Goal: Navigation & Orientation: Understand site structure

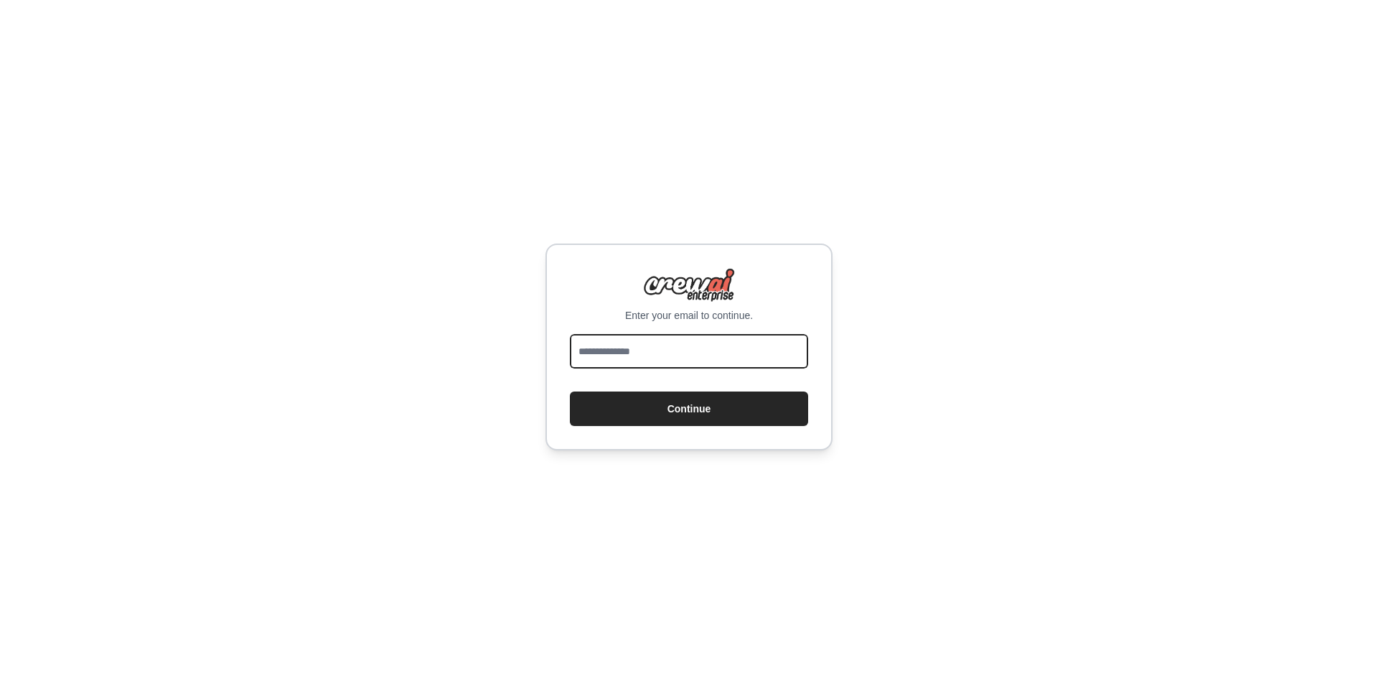
click at [676, 352] on input "email" at bounding box center [689, 351] width 238 height 34
type input "**********"
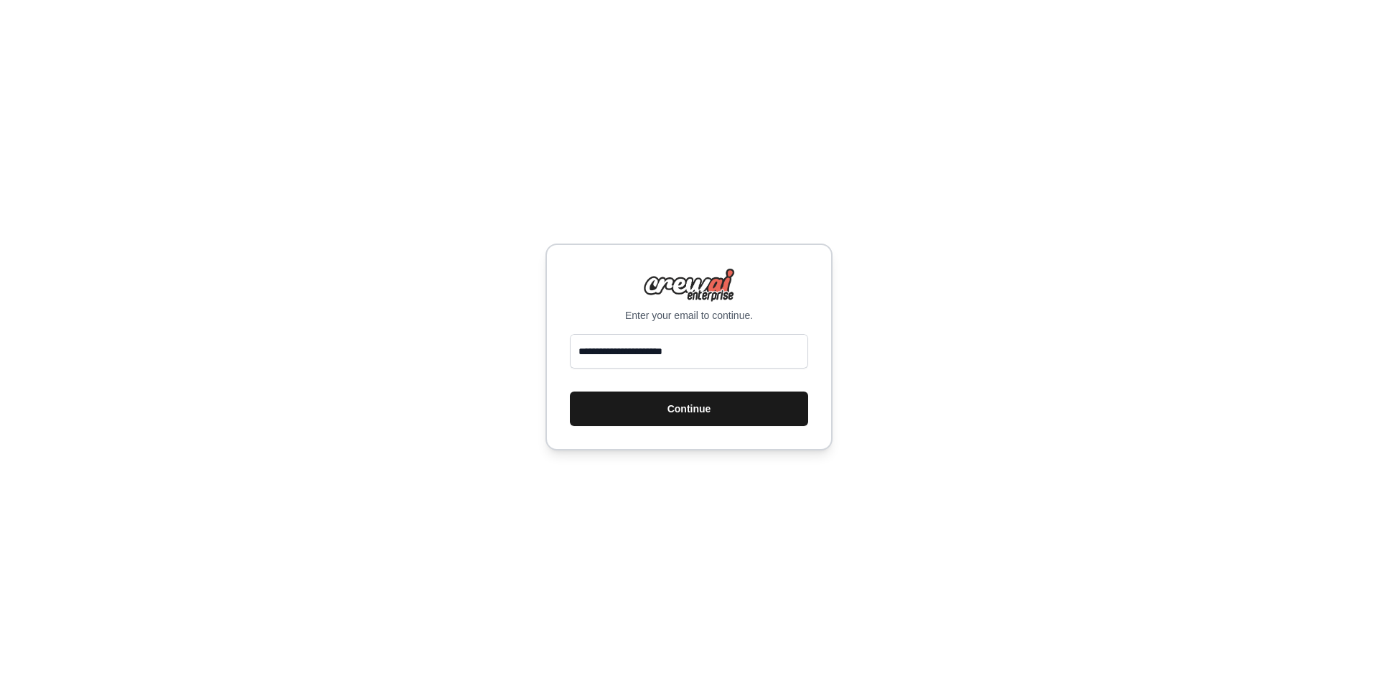
click at [684, 403] on button "Continue" at bounding box center [689, 408] width 238 height 34
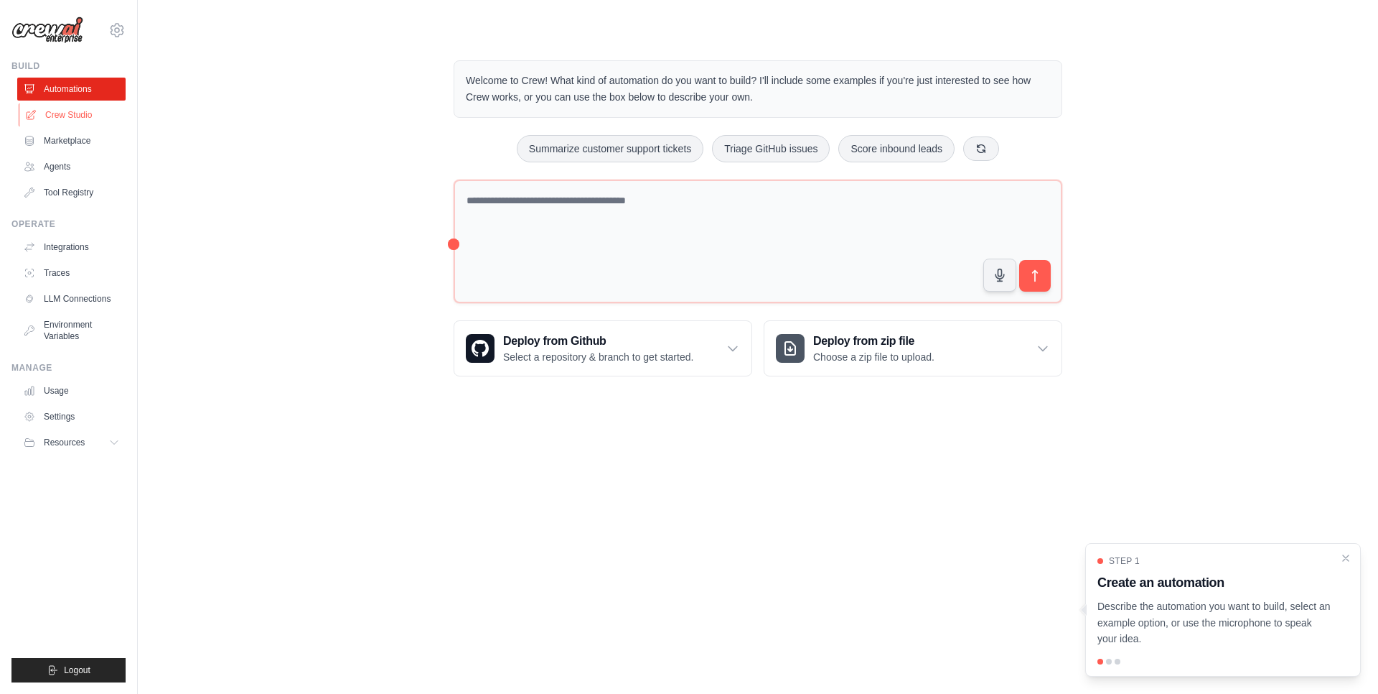
click at [73, 111] on link "Crew Studio" at bounding box center [73, 114] width 108 height 23
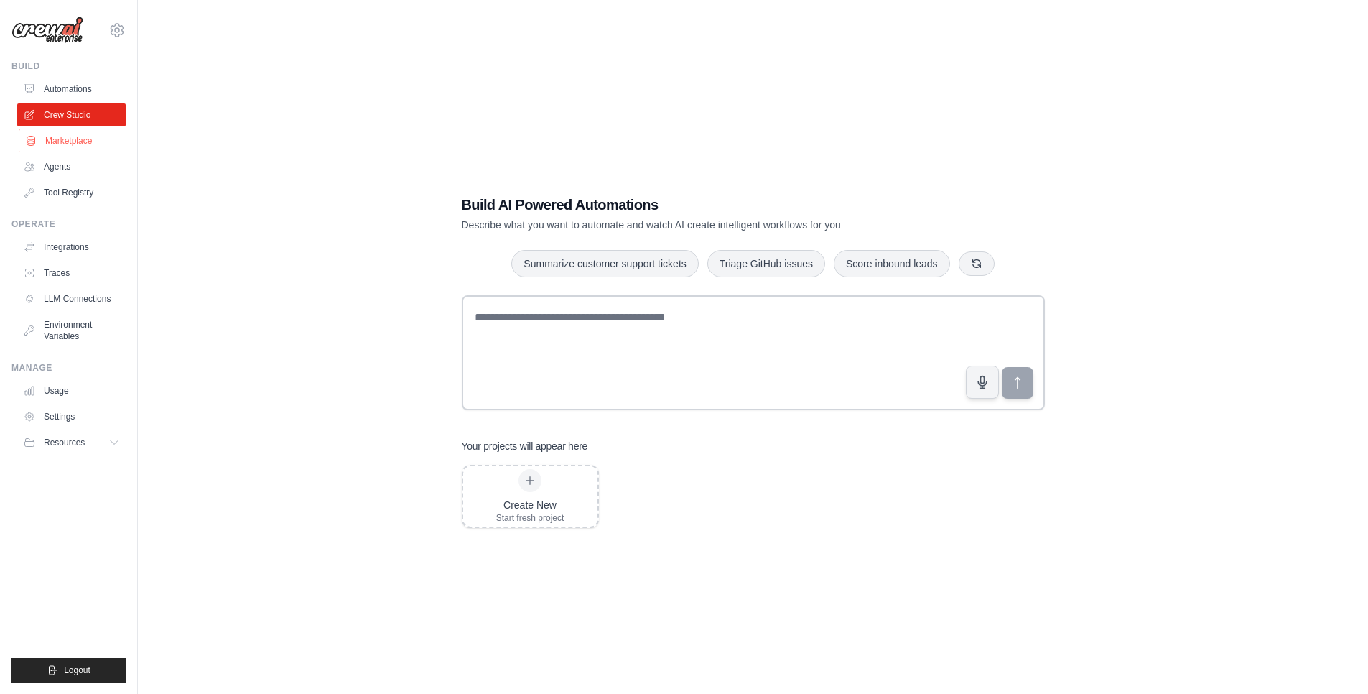
click at [73, 142] on link "Marketplace" at bounding box center [73, 140] width 108 height 23
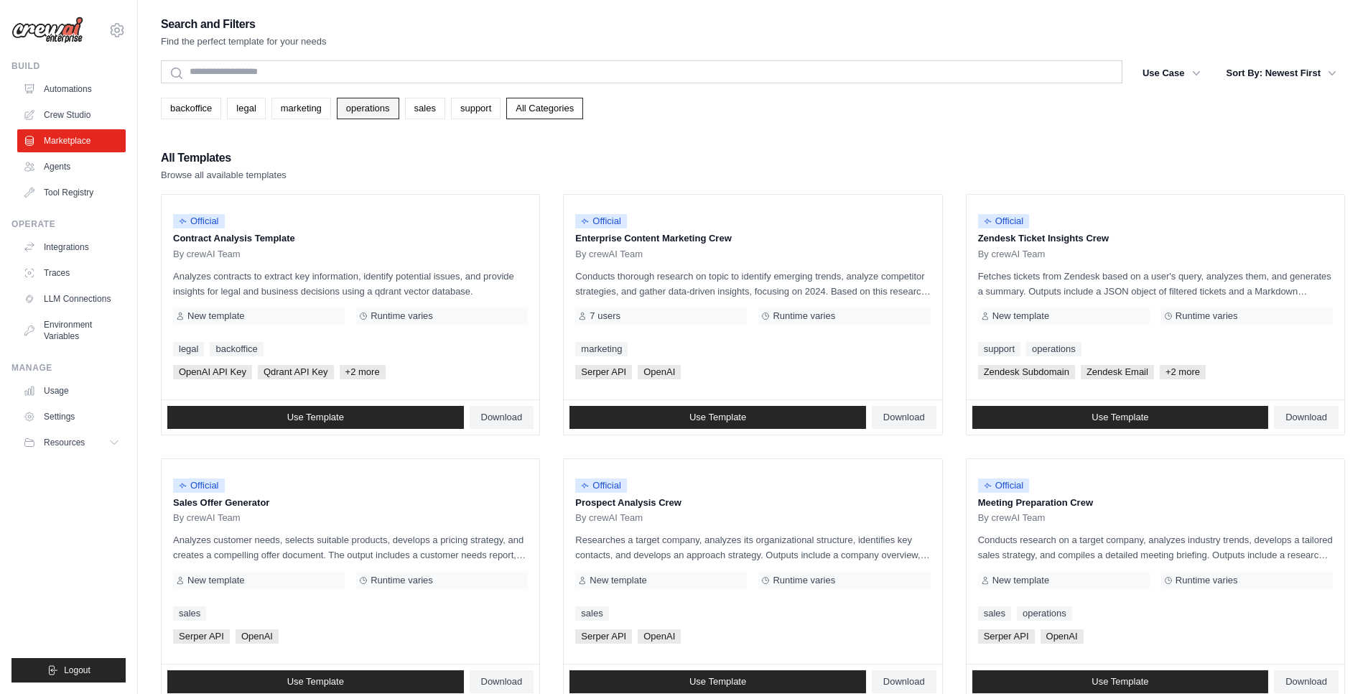
click at [370, 104] on link "operations" at bounding box center [368, 109] width 62 height 22
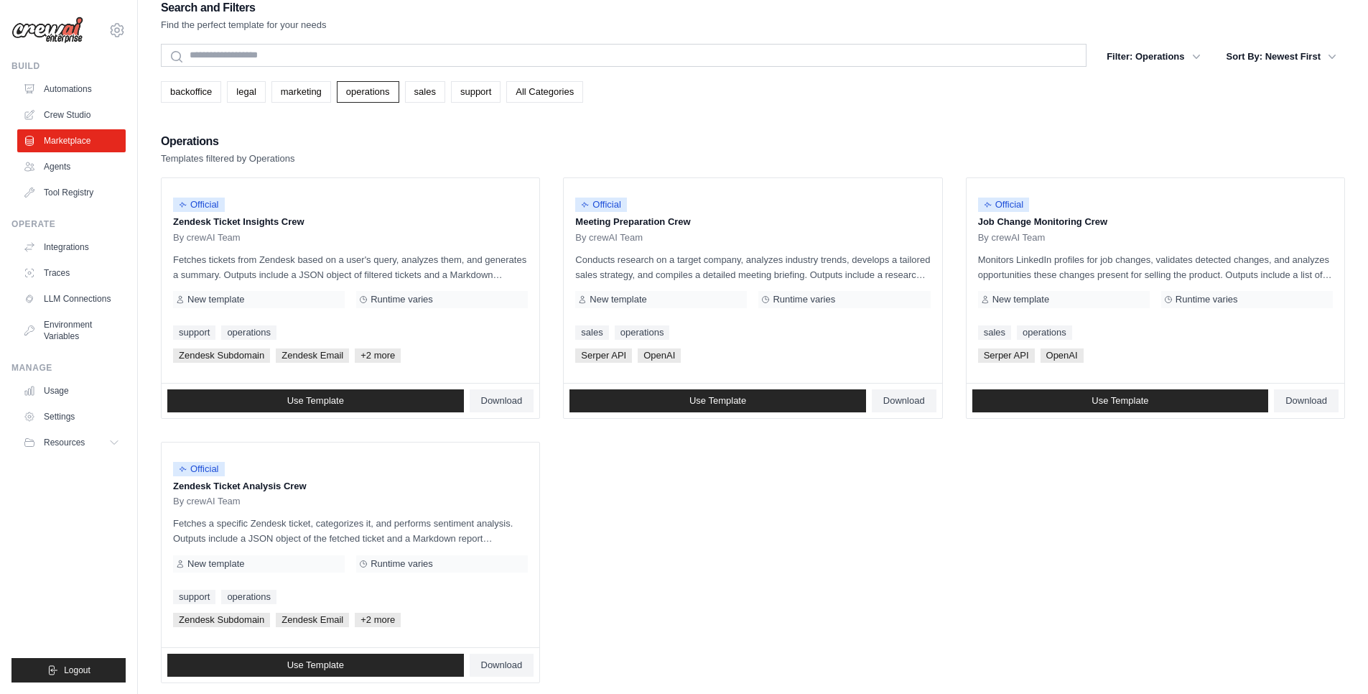
scroll to position [29, 0]
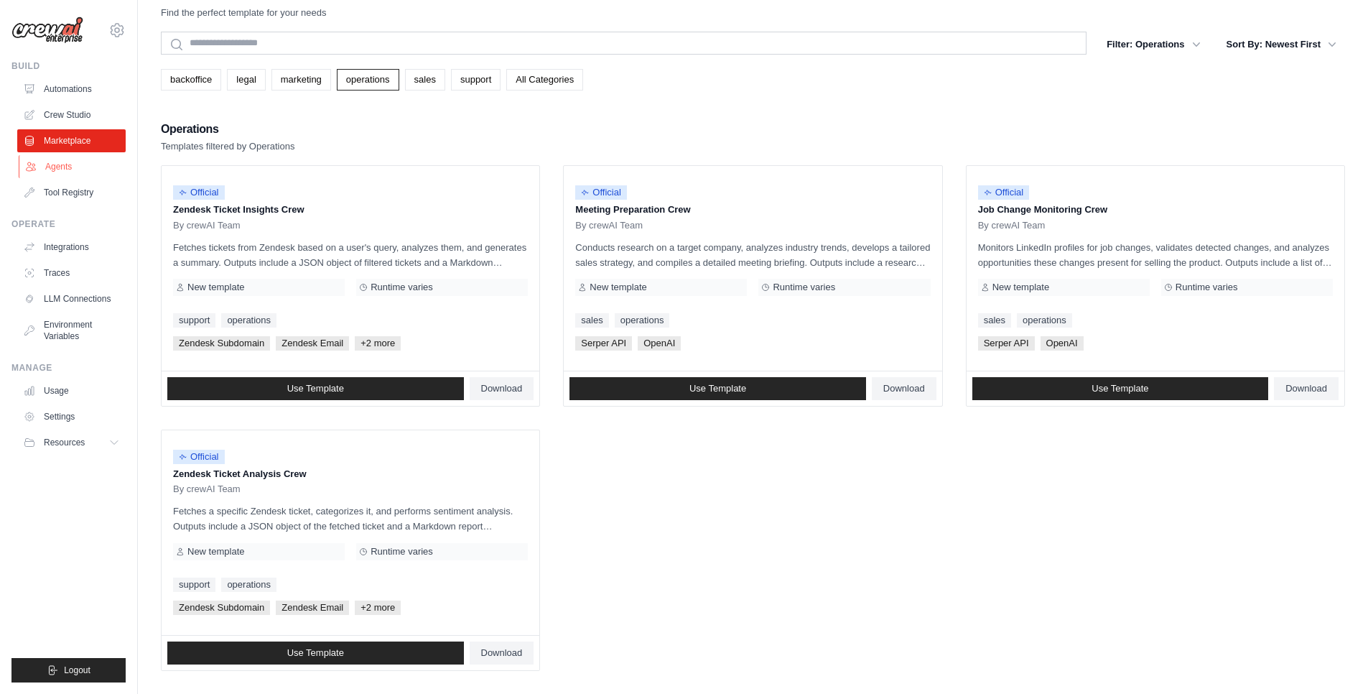
click at [93, 171] on link "Agents" at bounding box center [73, 166] width 108 height 23
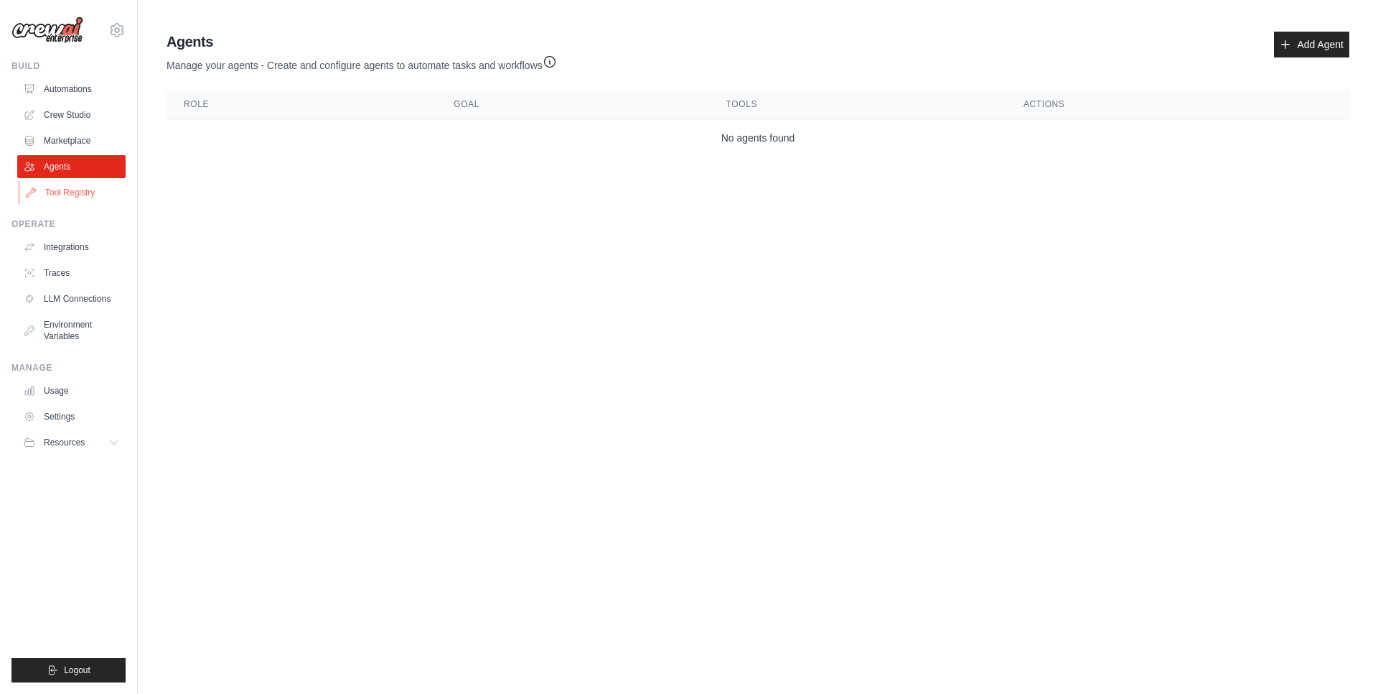
click at [105, 201] on link "Tool Registry" at bounding box center [73, 192] width 108 height 23
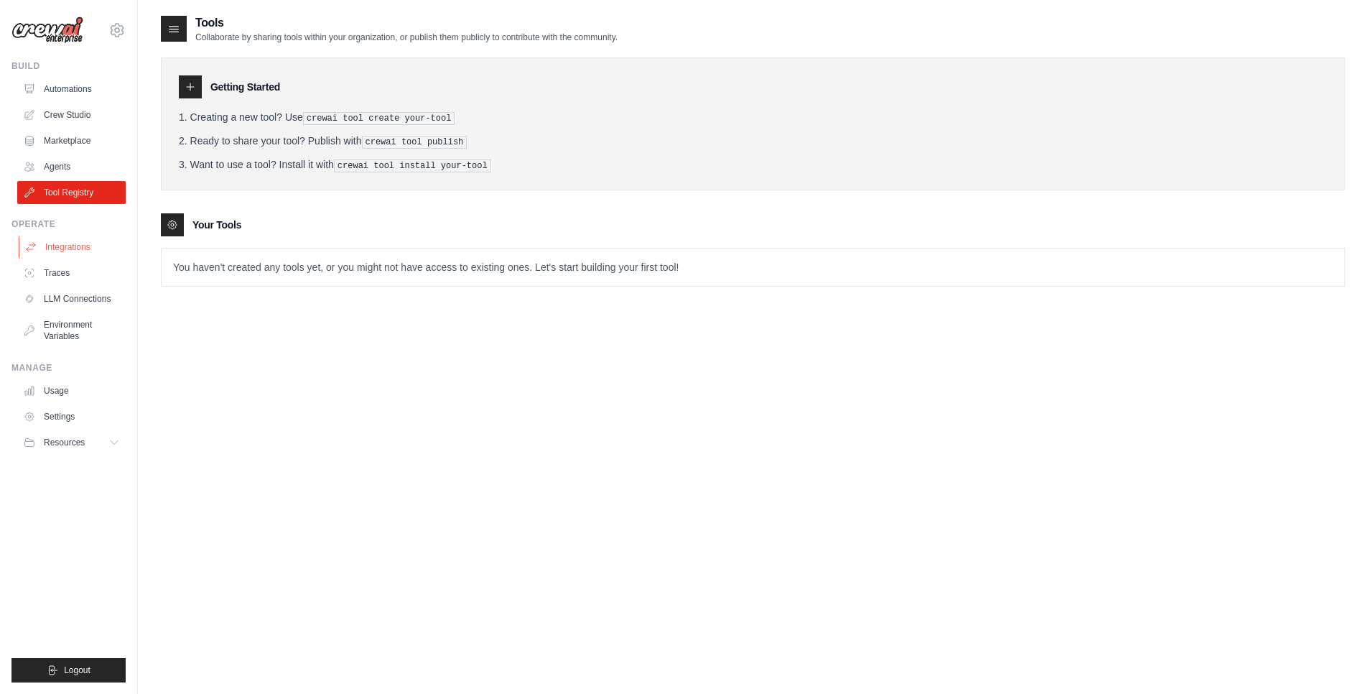
click at [106, 248] on link "Integrations" at bounding box center [73, 246] width 108 height 23
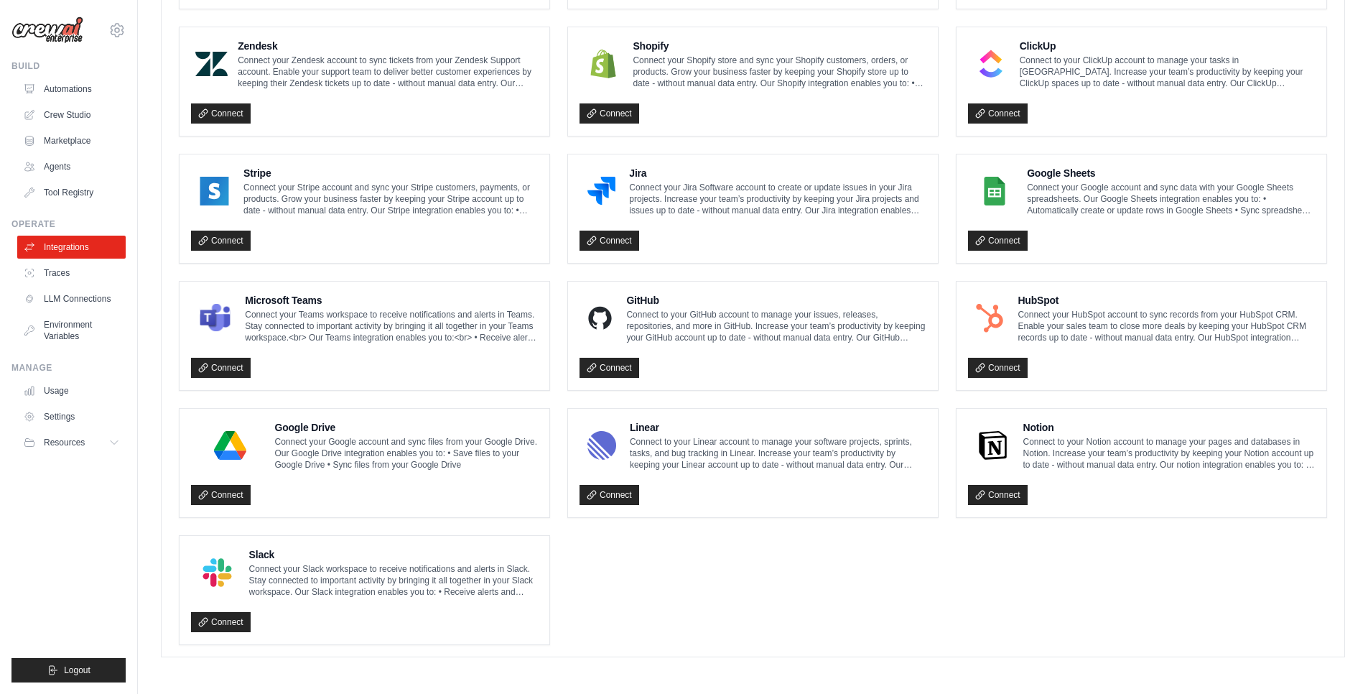
scroll to position [657, 0]
click at [92, 274] on link "Traces" at bounding box center [73, 272] width 108 height 23
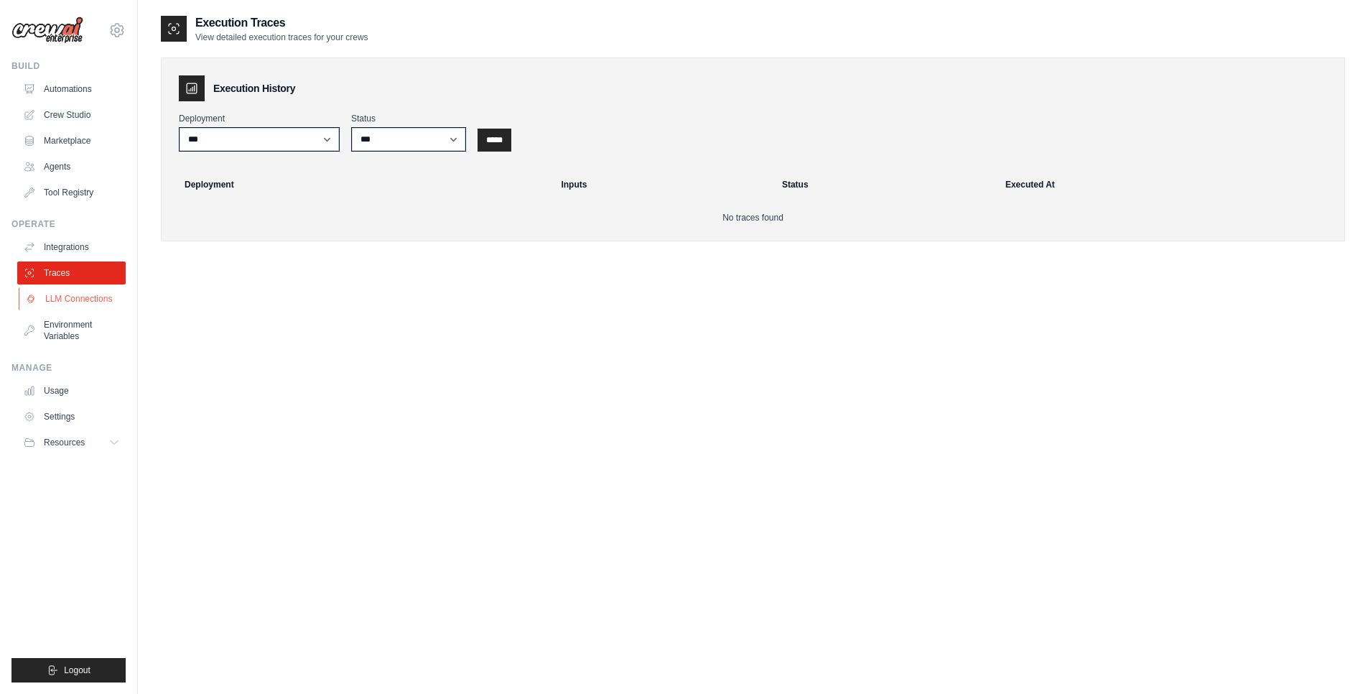
click at [90, 301] on link "LLM Connections" at bounding box center [73, 298] width 108 height 23
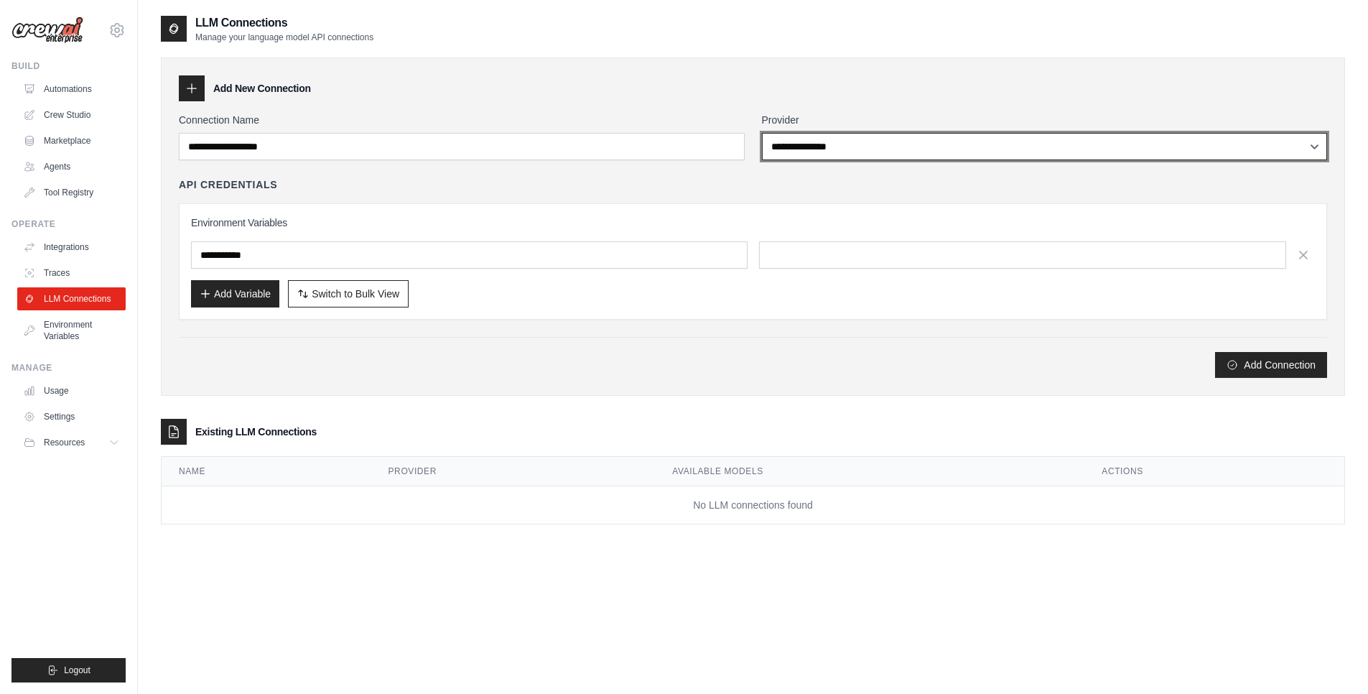
click at [576, 192] on div "**********" at bounding box center [753, 245] width 1148 height 265
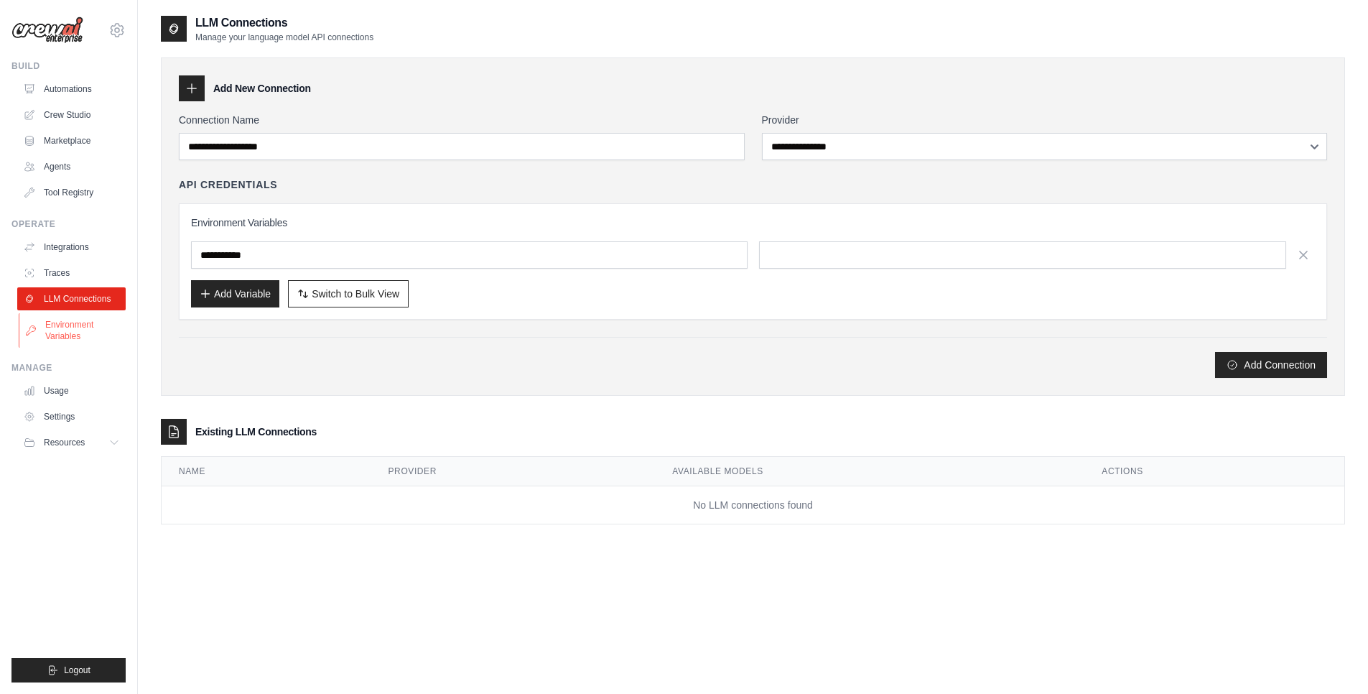
click at [66, 329] on link "Environment Variables" at bounding box center [73, 330] width 108 height 34
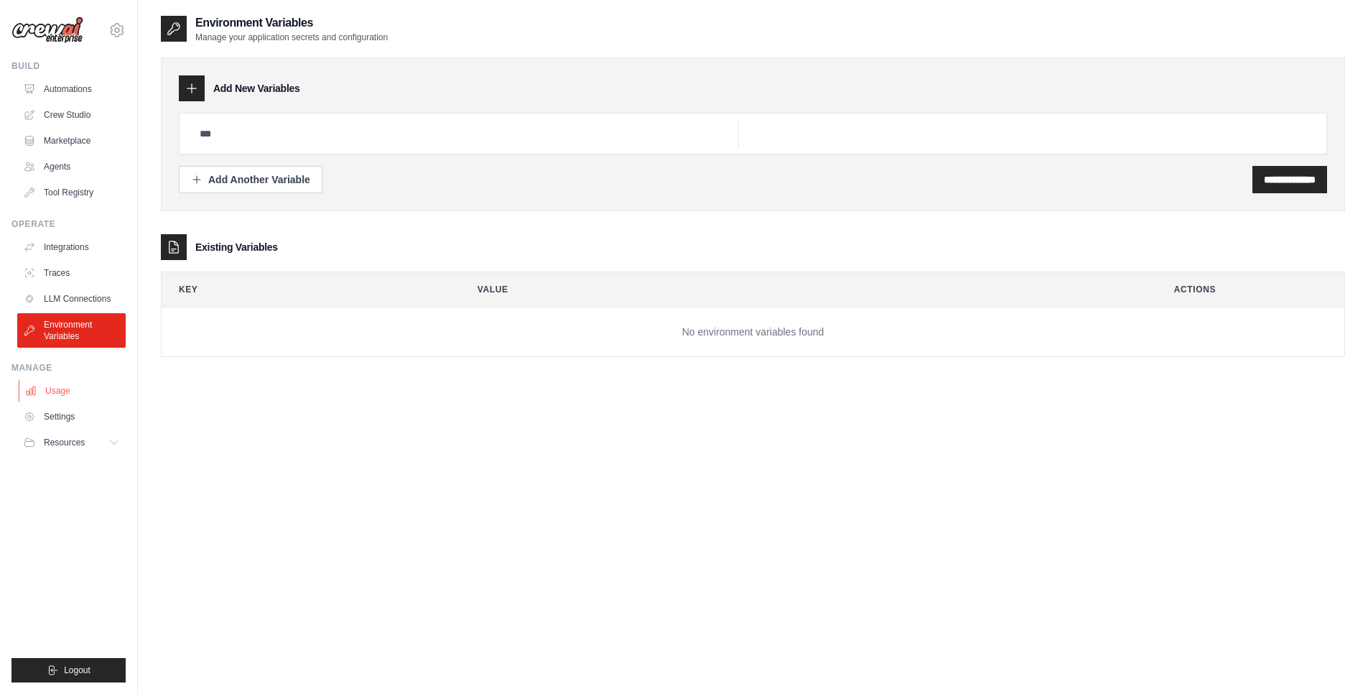
click at [60, 396] on link "Usage" at bounding box center [73, 390] width 108 height 23
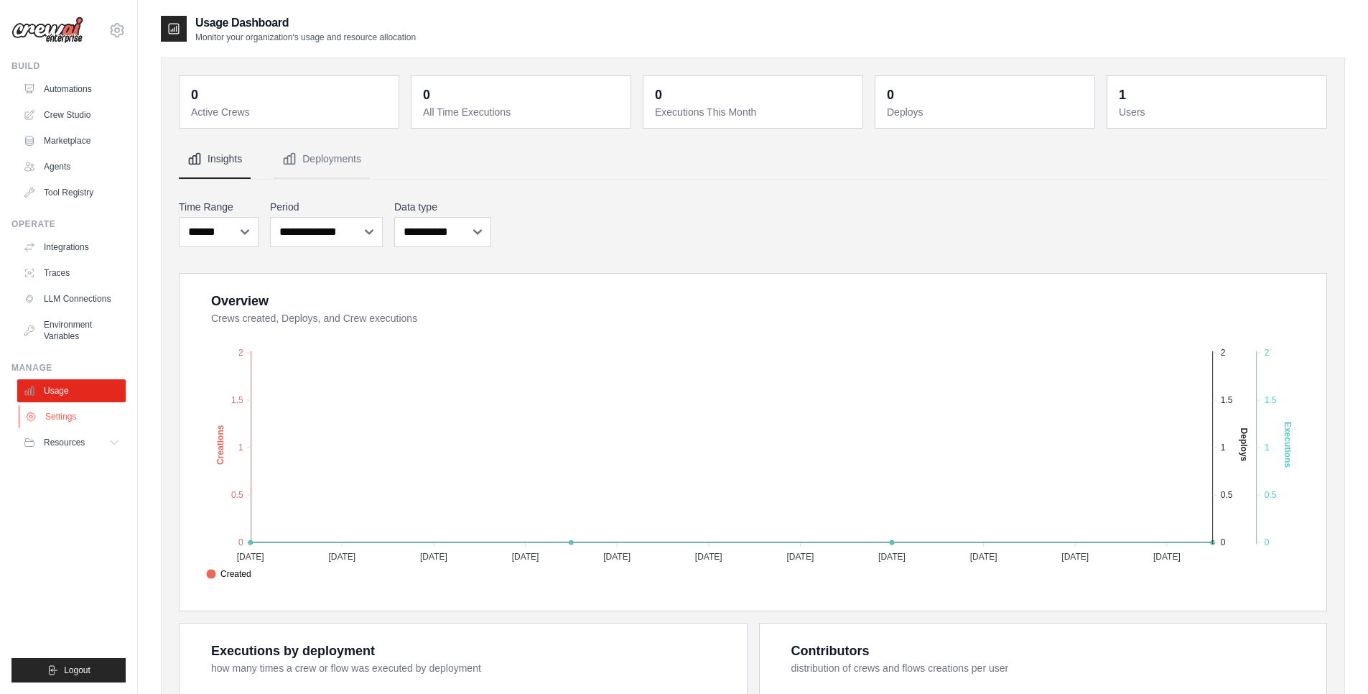
click at [65, 417] on link "Settings" at bounding box center [73, 416] width 108 height 23
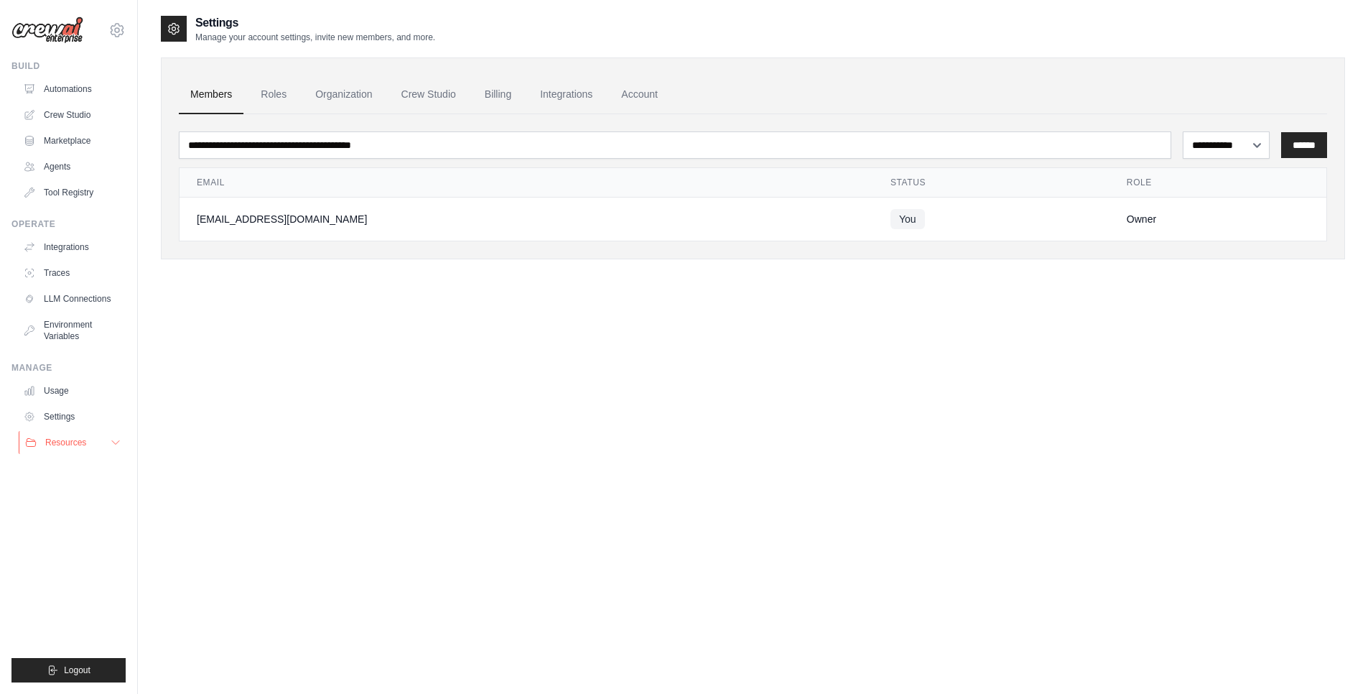
click at [63, 444] on span "Resources" at bounding box center [65, 442] width 41 height 11
click at [88, 84] on link "Automations" at bounding box center [73, 89] width 108 height 23
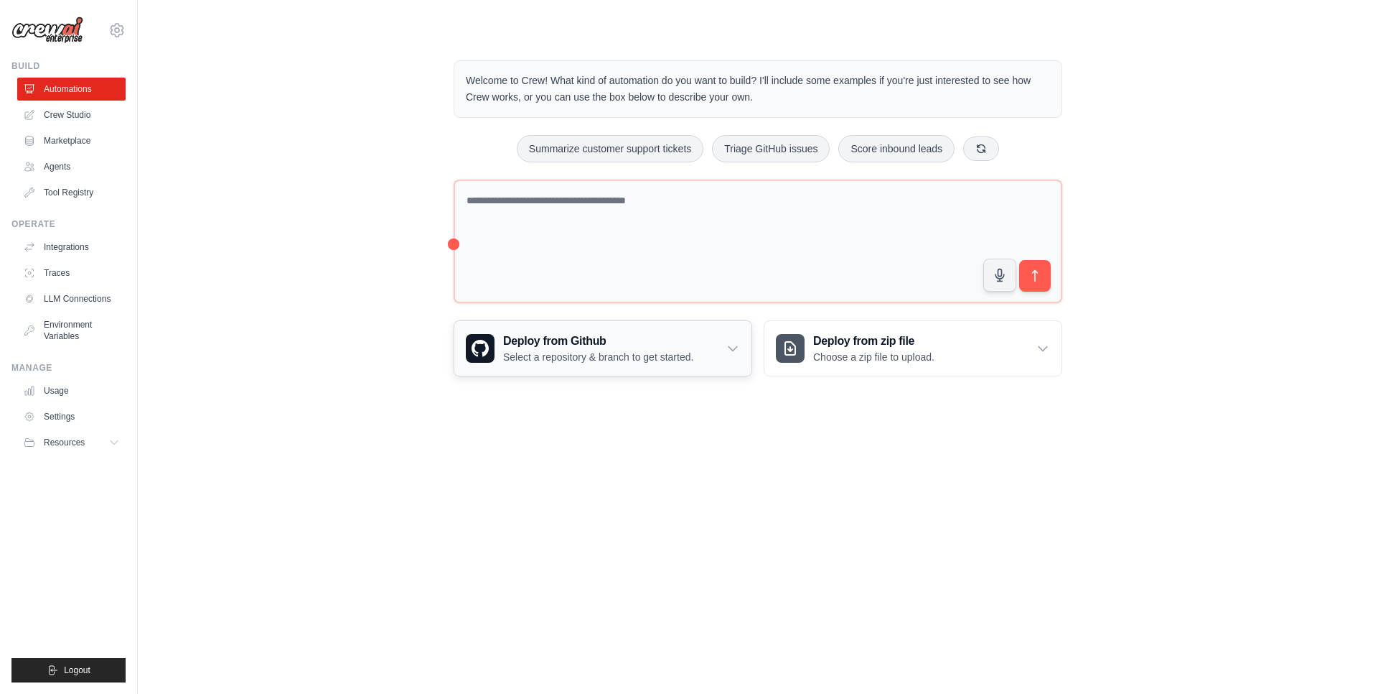
click at [706, 333] on div "Deploy from Github Select a repository & branch to get started." at bounding box center [602, 348] width 297 height 55
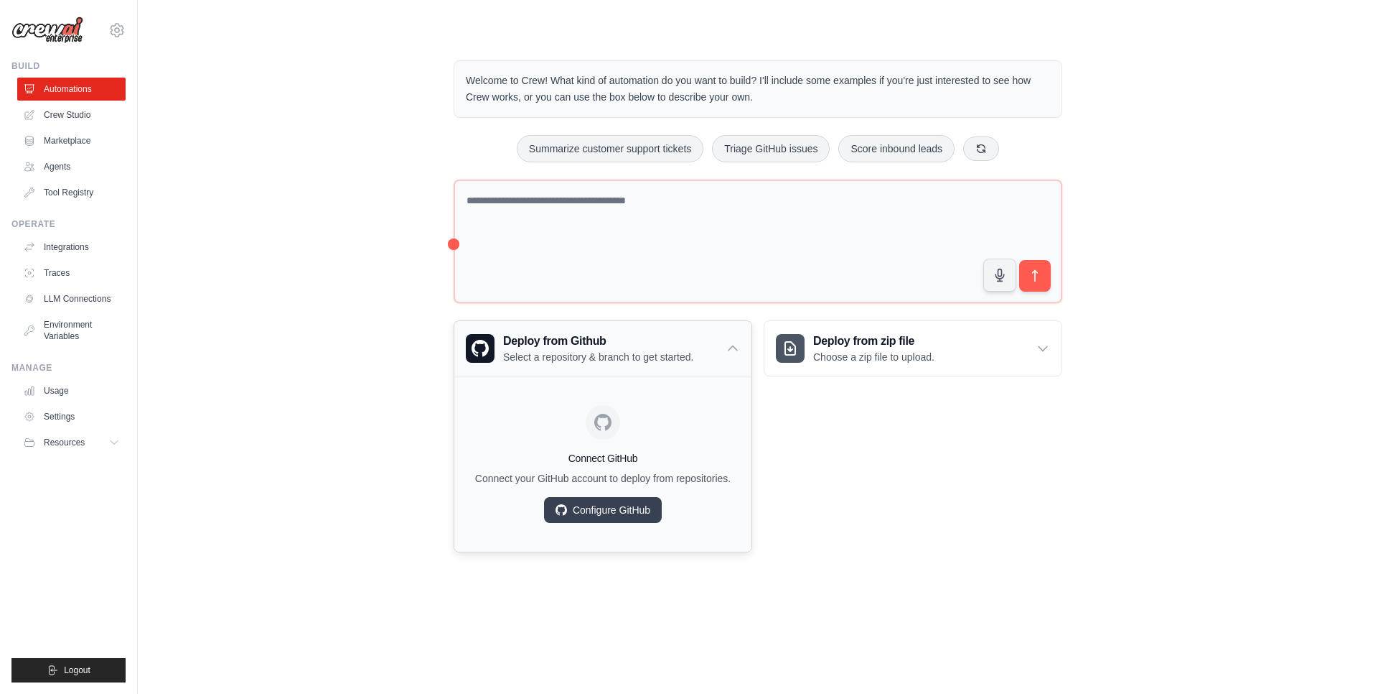
click at [706, 333] on div "Deploy from Github Select a repository & branch to get started." at bounding box center [602, 348] width 297 height 55
